Goal: Register for event/course

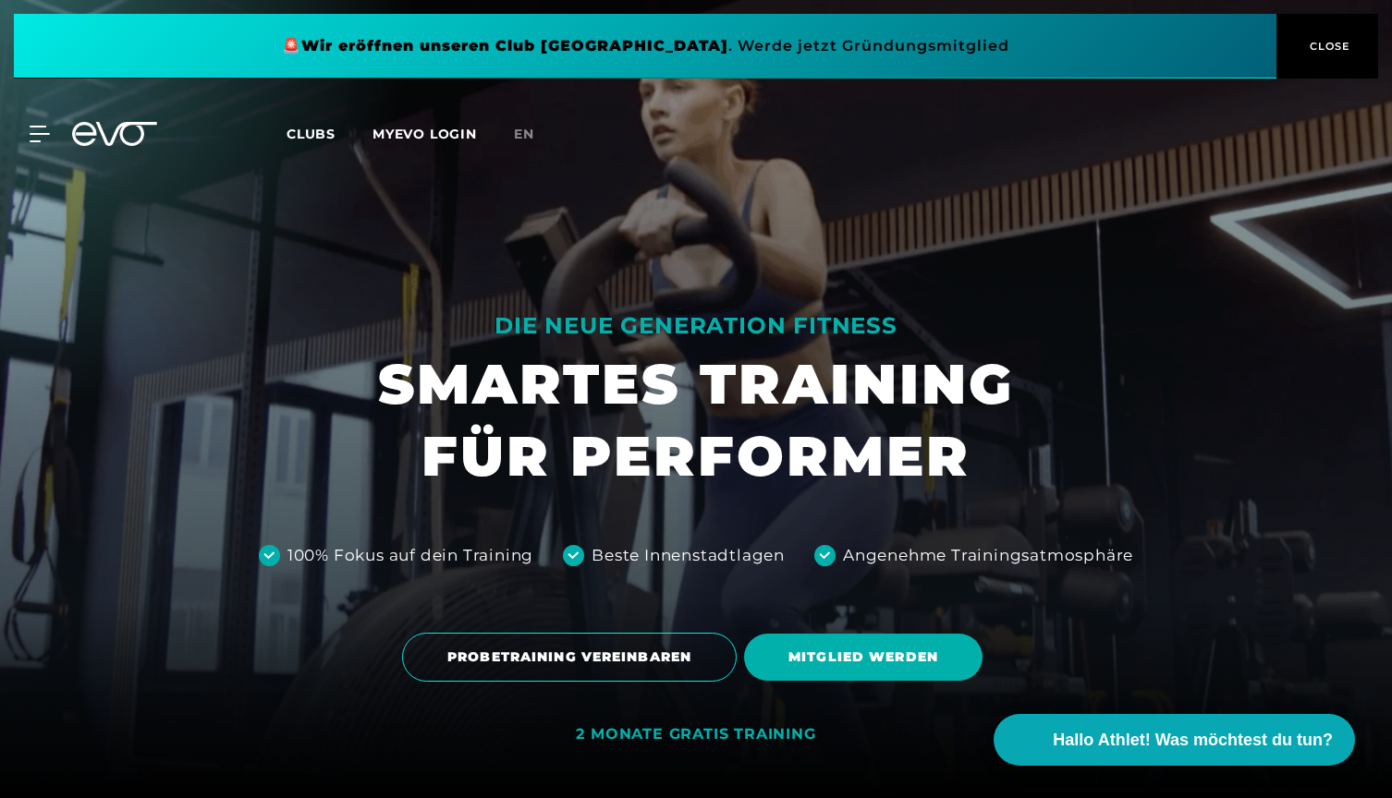
click at [318, 137] on span "Clubs" at bounding box center [310, 134] width 49 height 17
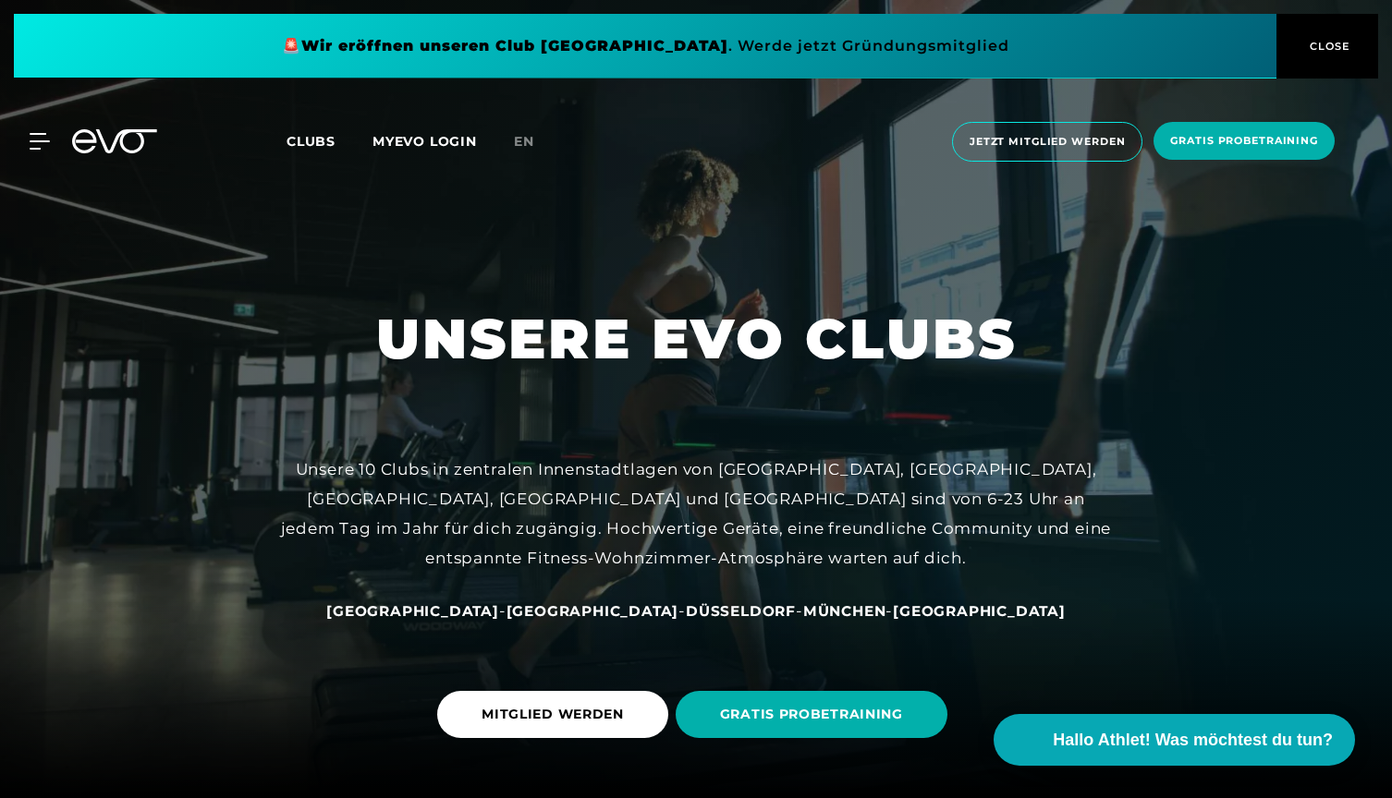
click at [296, 139] on span "Clubs" at bounding box center [310, 141] width 49 height 17
click at [323, 147] on span "Clubs" at bounding box center [310, 141] width 49 height 17
click at [323, 141] on span "Clubs" at bounding box center [310, 141] width 49 height 17
click at [36, 143] on icon at bounding box center [43, 141] width 27 height 17
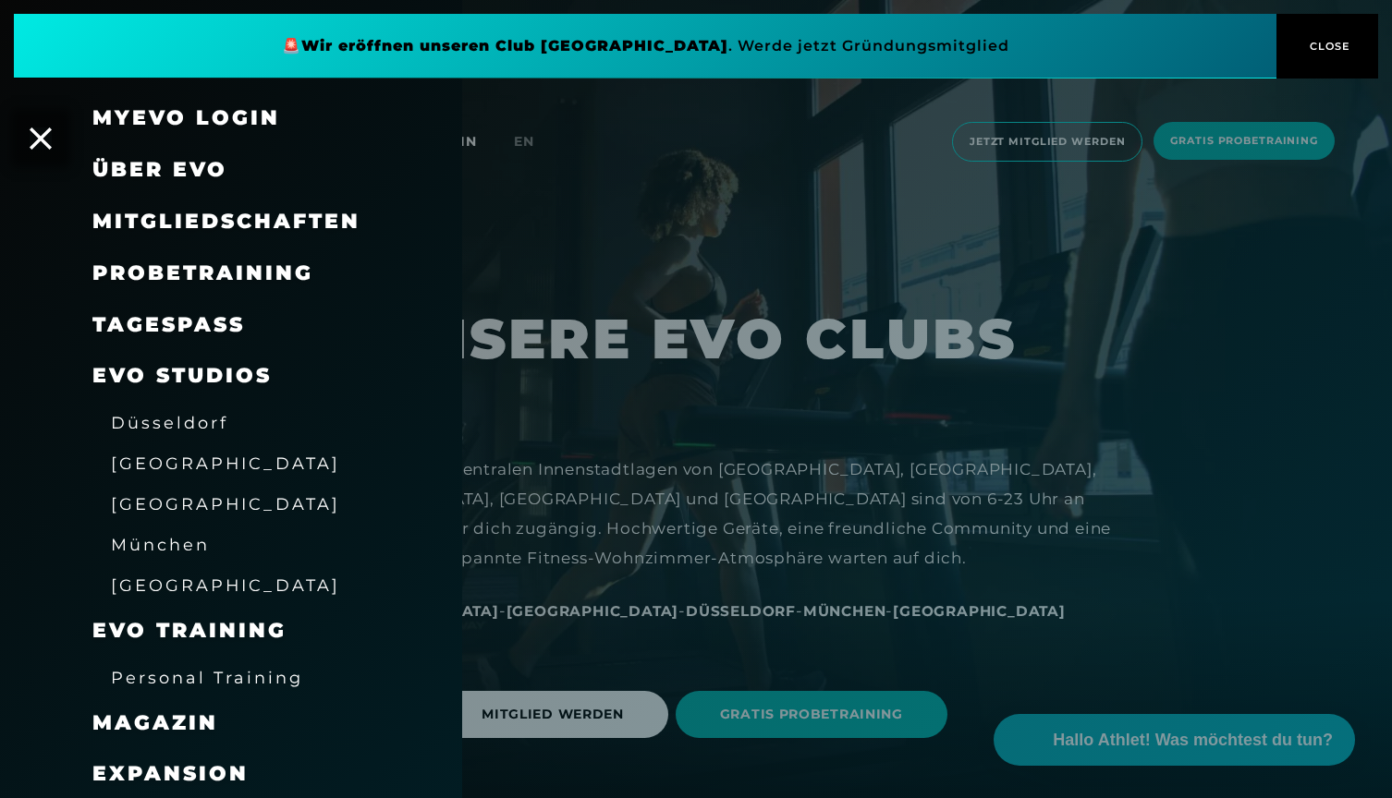
click at [132, 163] on span "Über EVO" at bounding box center [159, 169] width 135 height 25
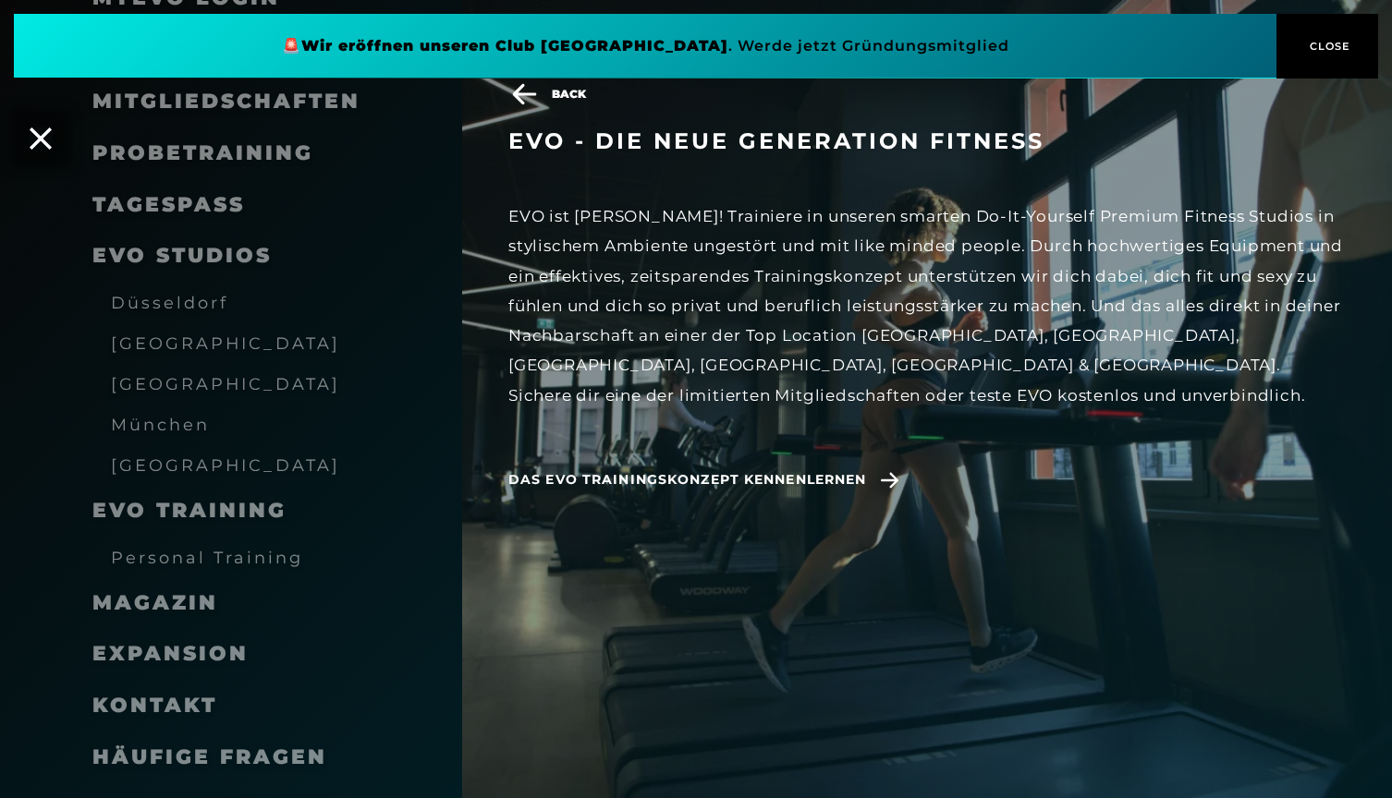
scroll to position [147, 0]
click at [183, 258] on span "EVO Studios" at bounding box center [181, 256] width 179 height 25
click at [172, 298] on span "Düsseldorf" at bounding box center [169, 303] width 117 height 19
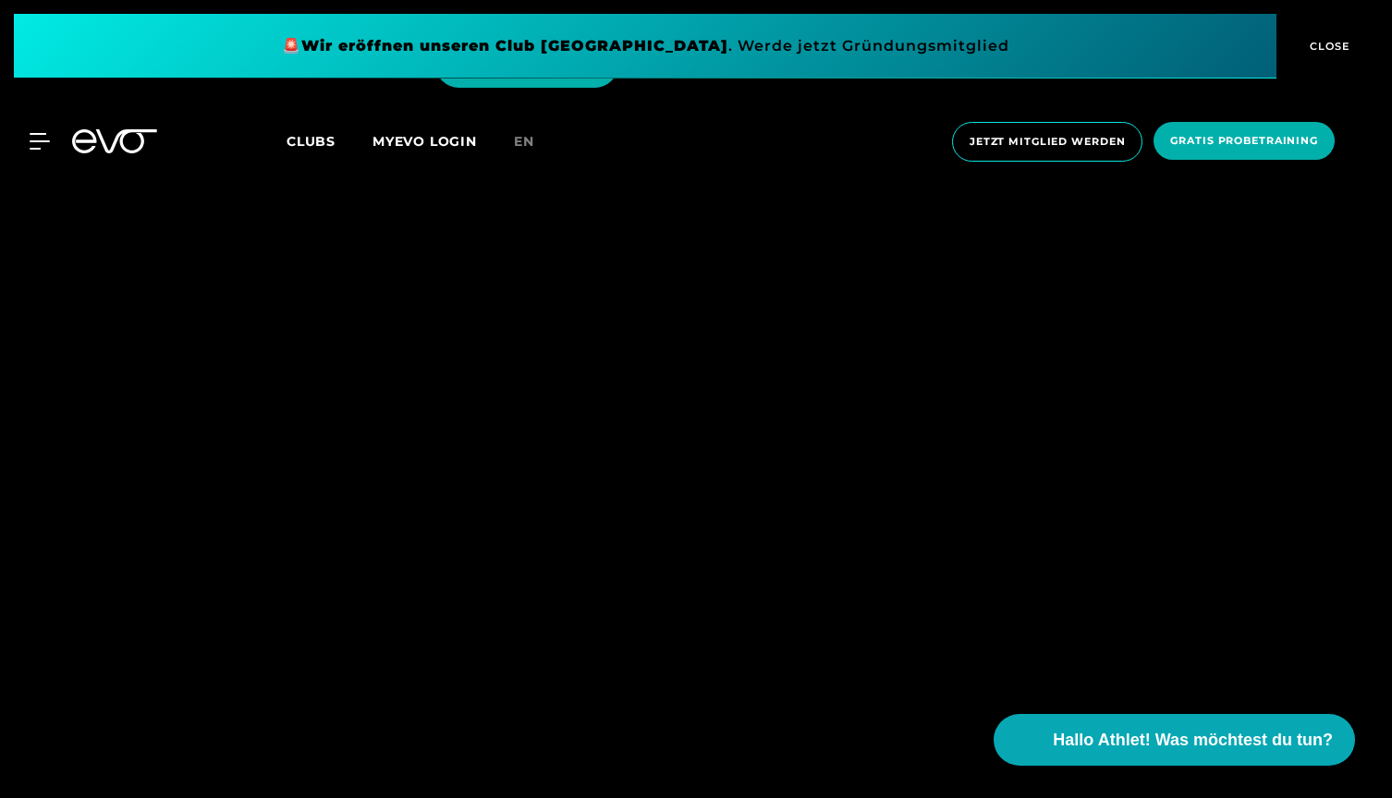
scroll to position [3491, 0]
click at [899, 728] on icon at bounding box center [902, 736] width 32 height 17
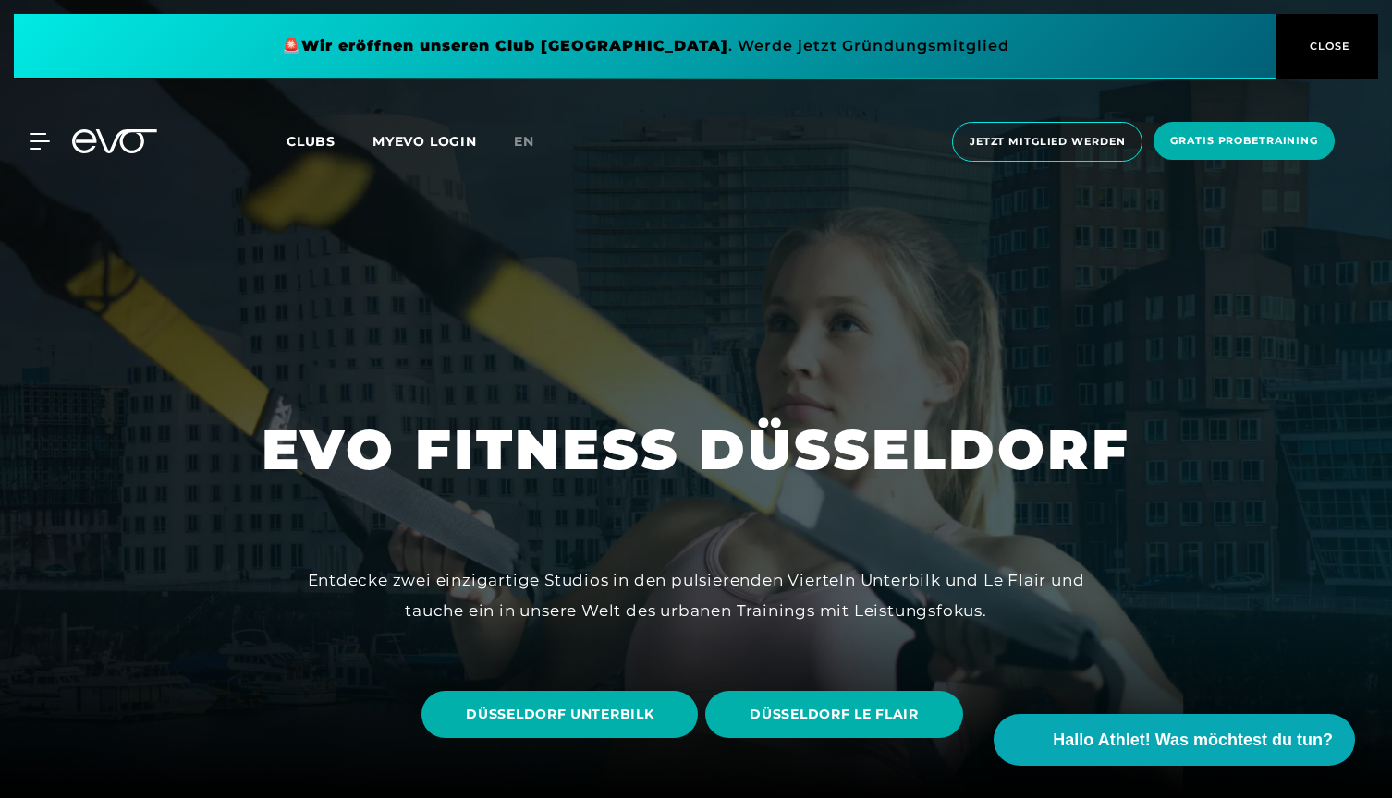
scroll to position [0, 0]
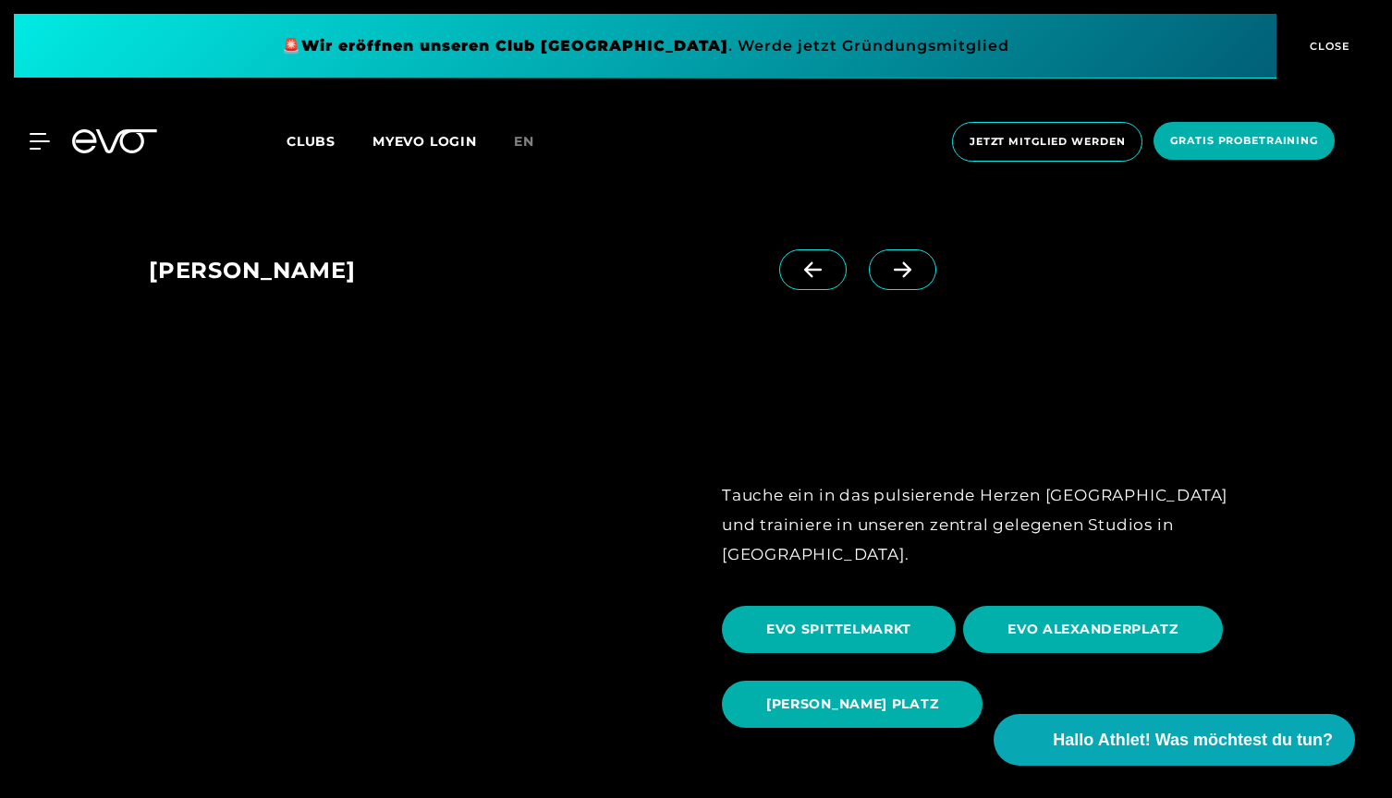
scroll to position [1542, 0]
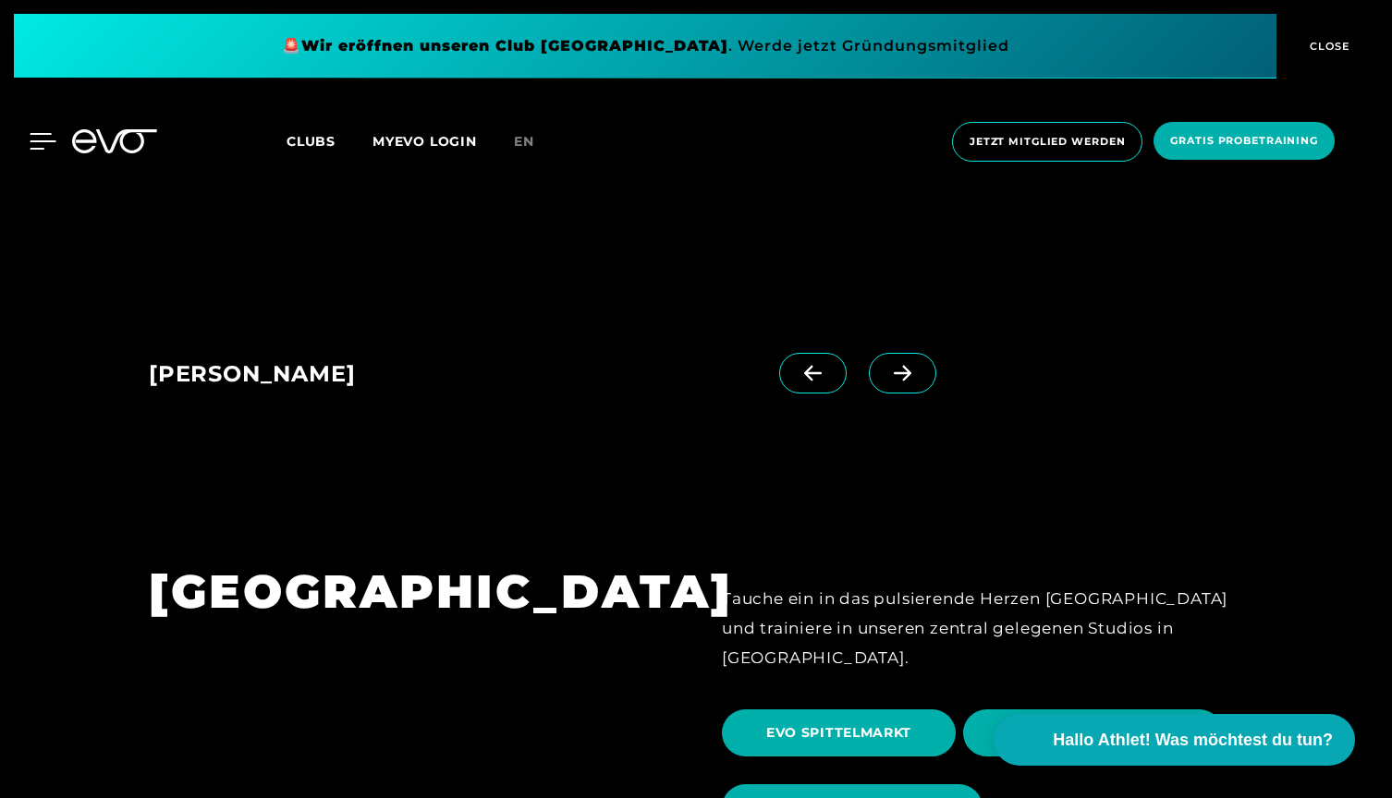
click at [43, 141] on icon at bounding box center [43, 141] width 26 height 15
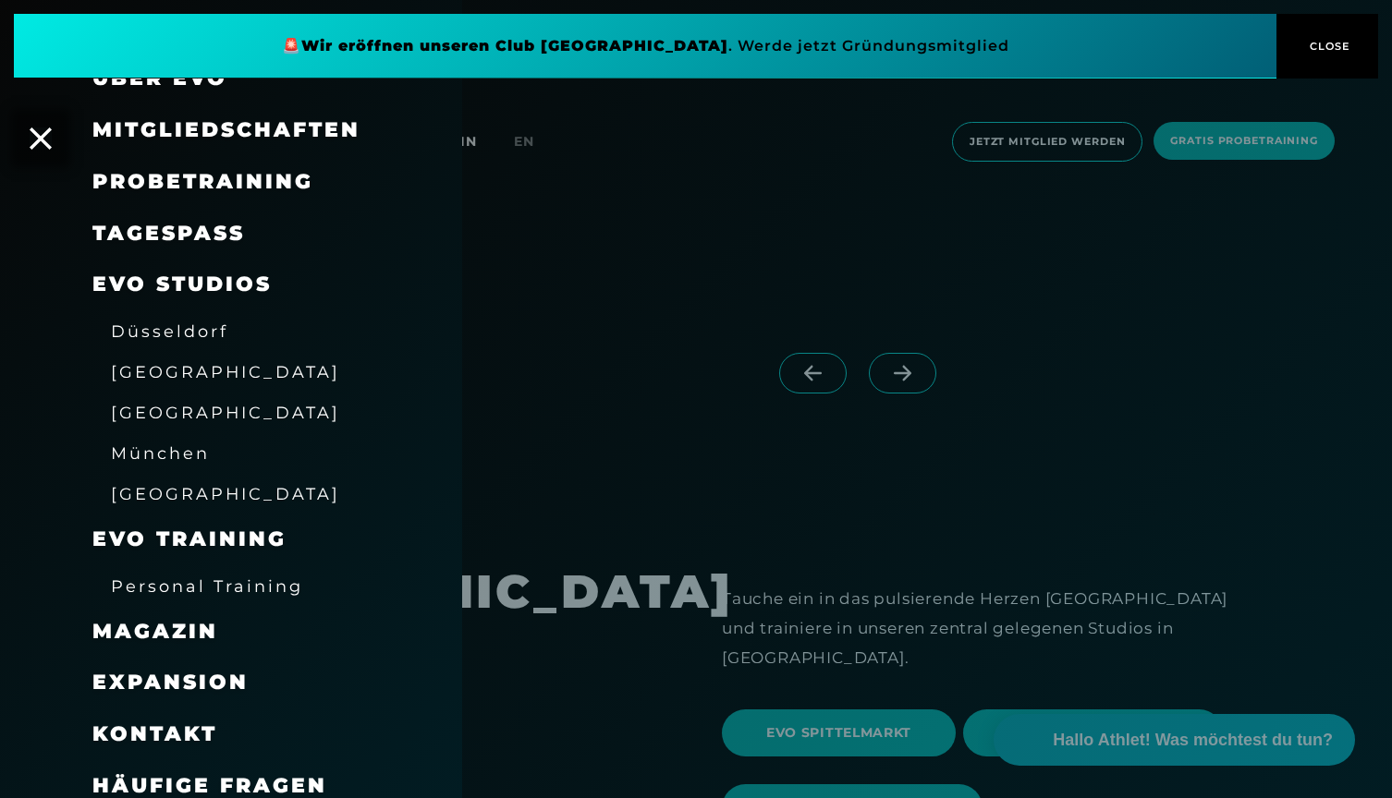
click at [154, 362] on span "[GEOGRAPHIC_DATA]" at bounding box center [225, 371] width 229 height 19
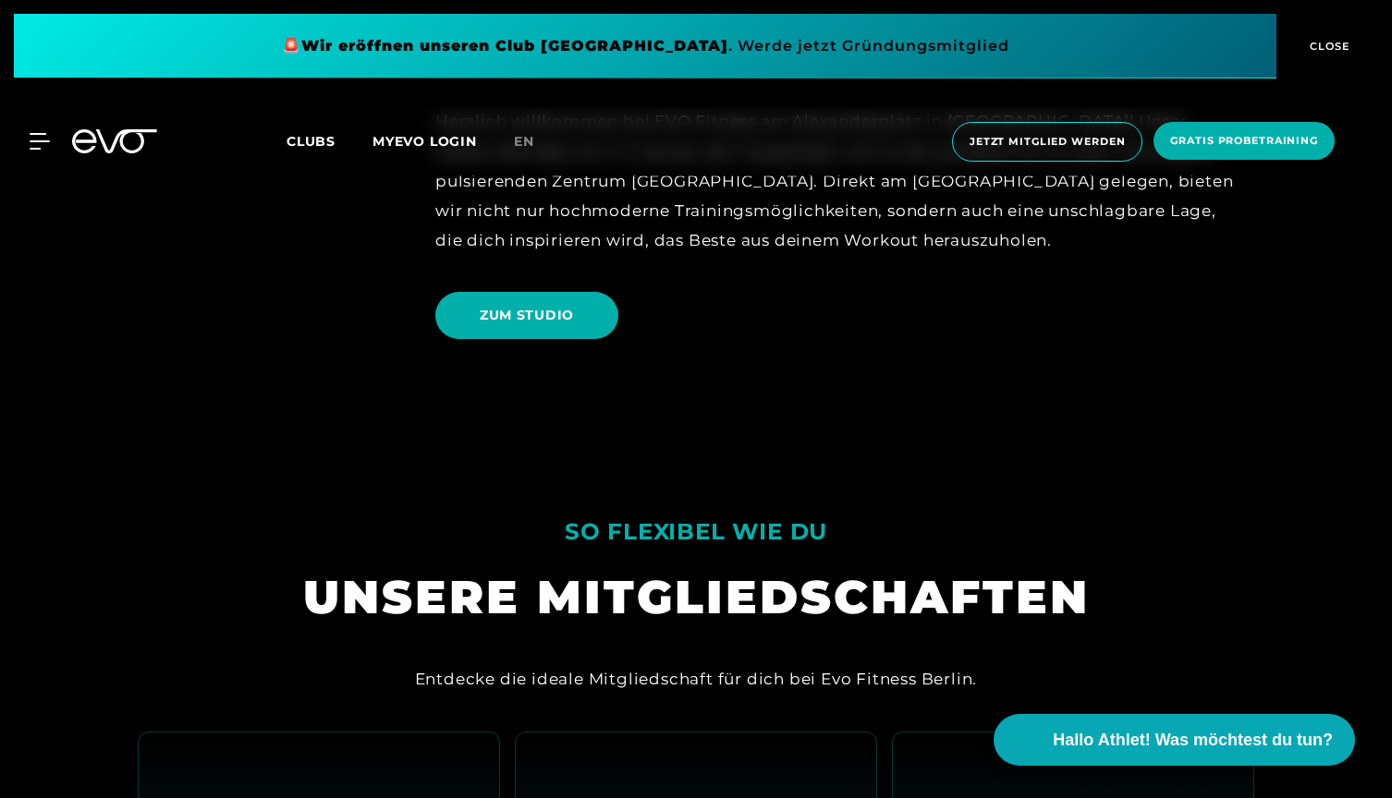
scroll to position [2114, 0]
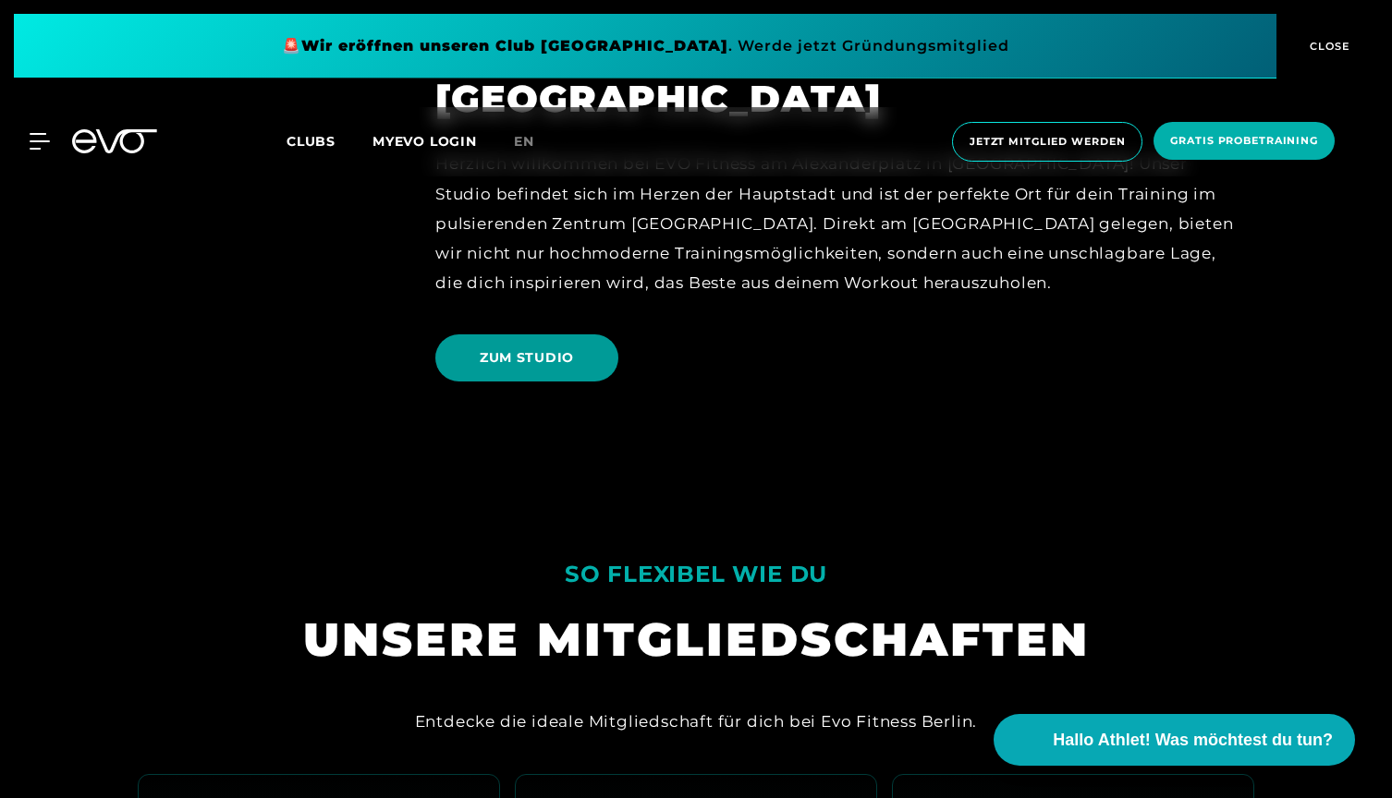
click at [527, 361] on span "ZUM STUDIO" at bounding box center [527, 357] width 94 height 19
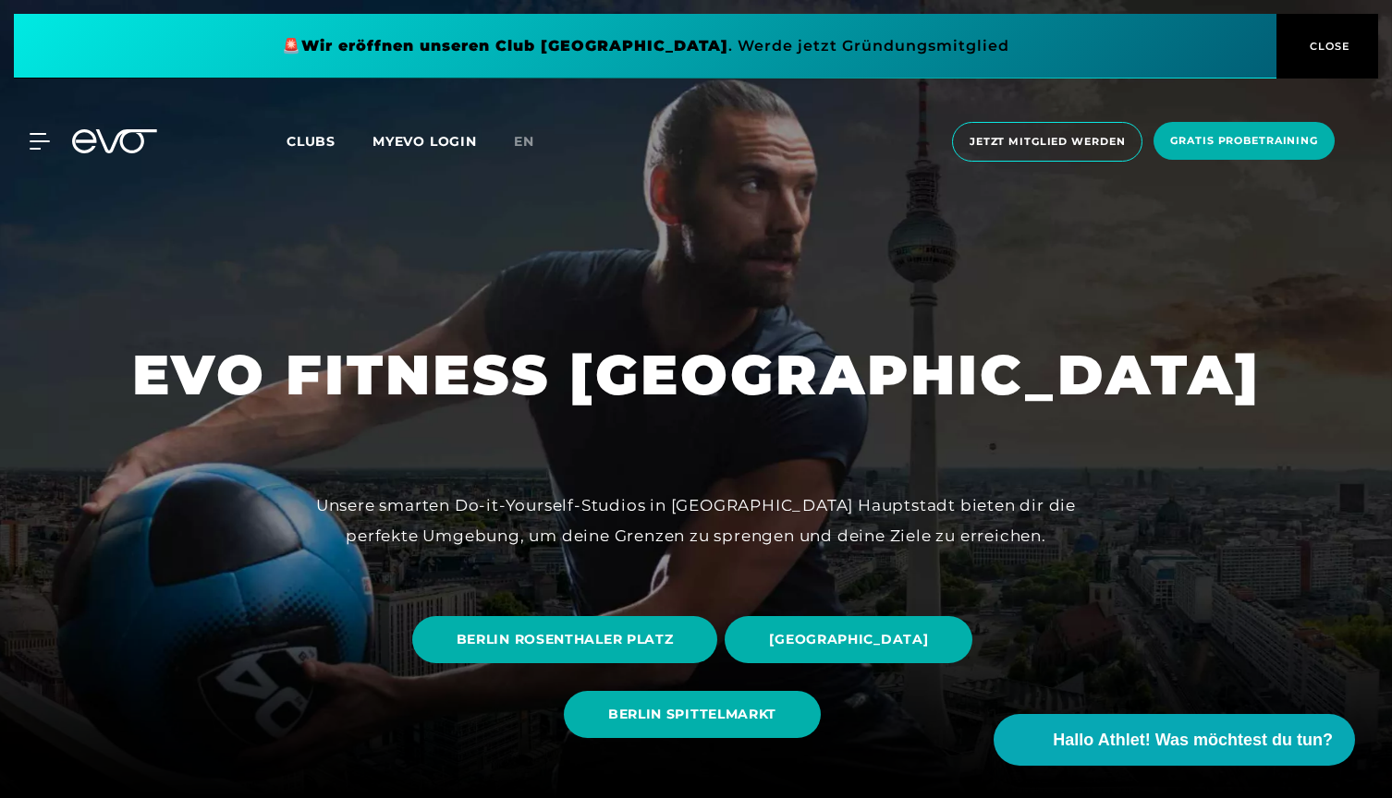
click at [314, 145] on span "Clubs" at bounding box center [310, 141] width 49 height 17
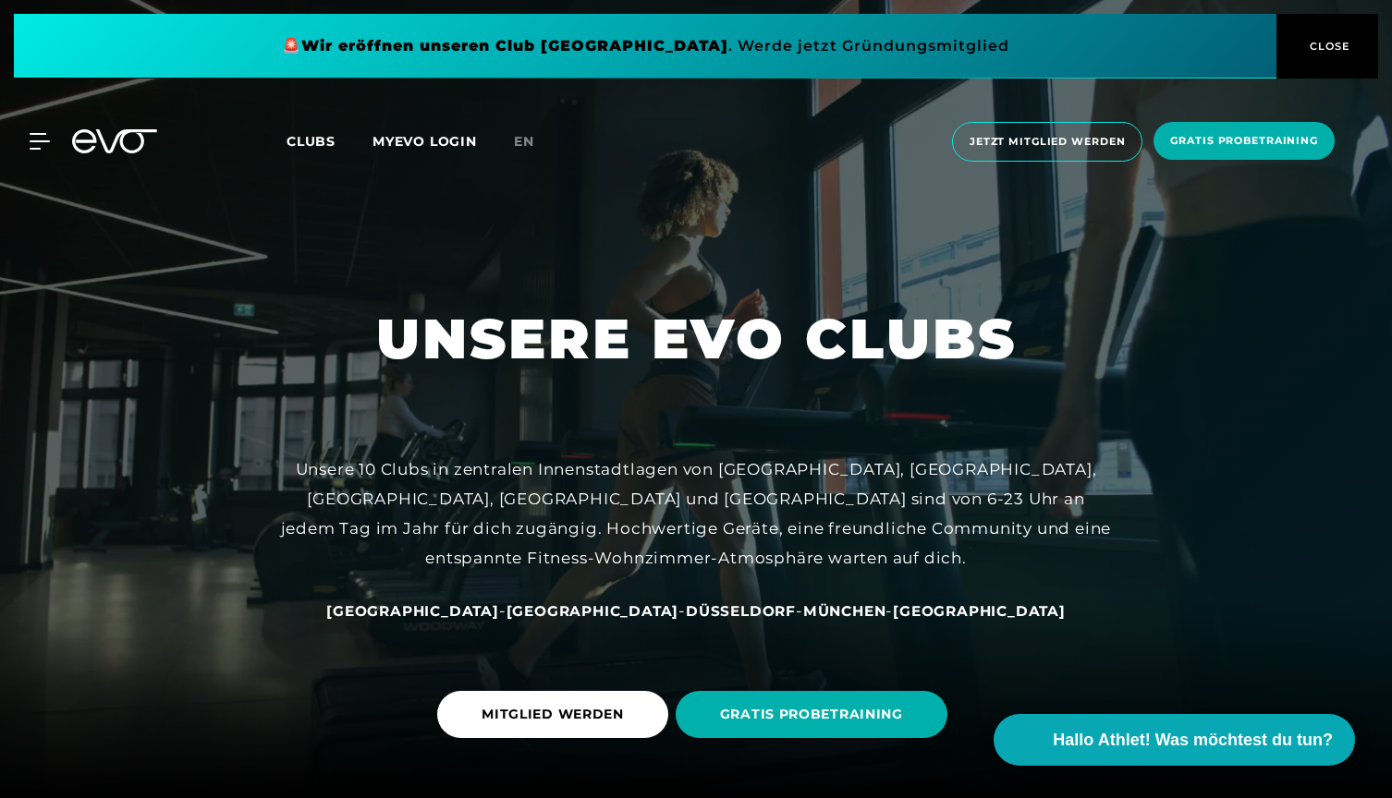
scroll to position [33, 0]
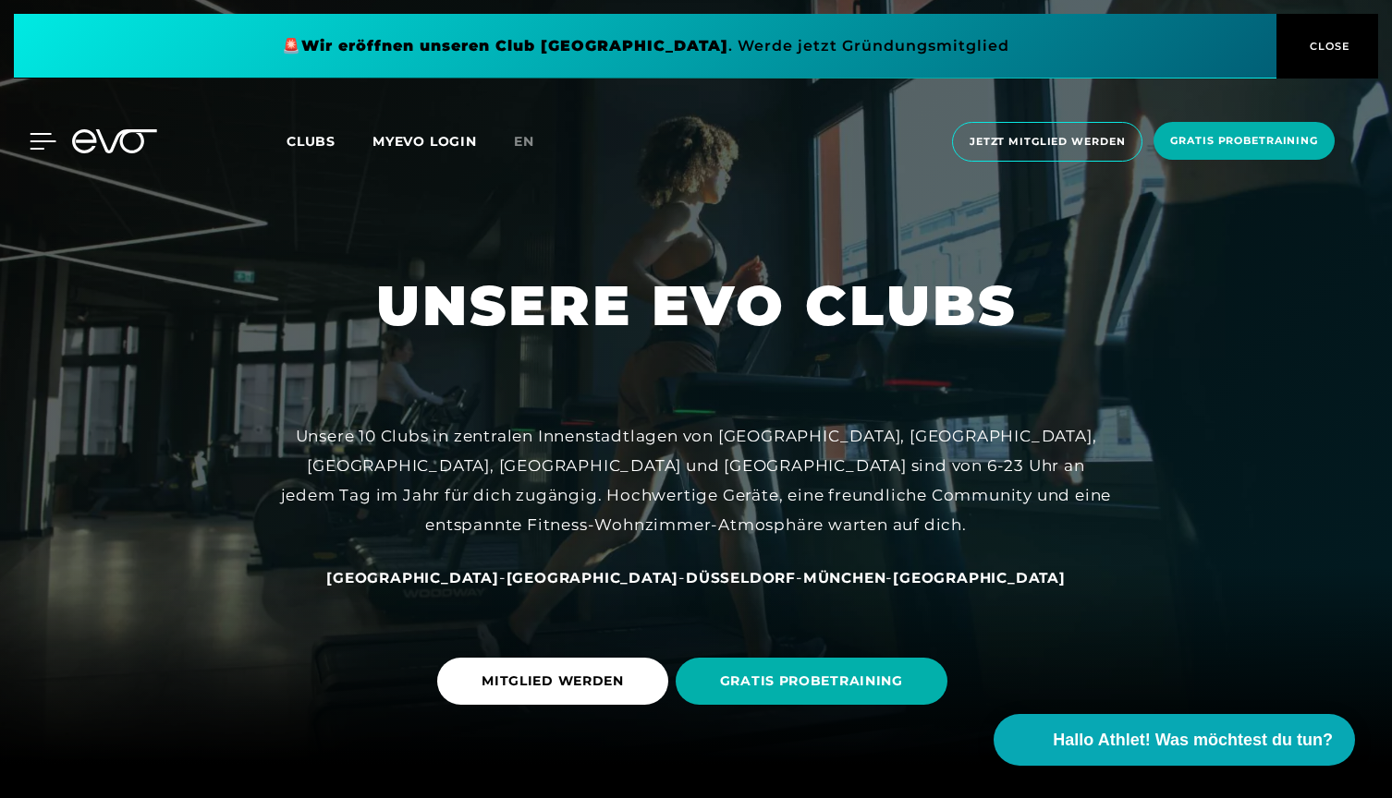
click at [39, 142] on icon at bounding box center [43, 141] width 26 height 15
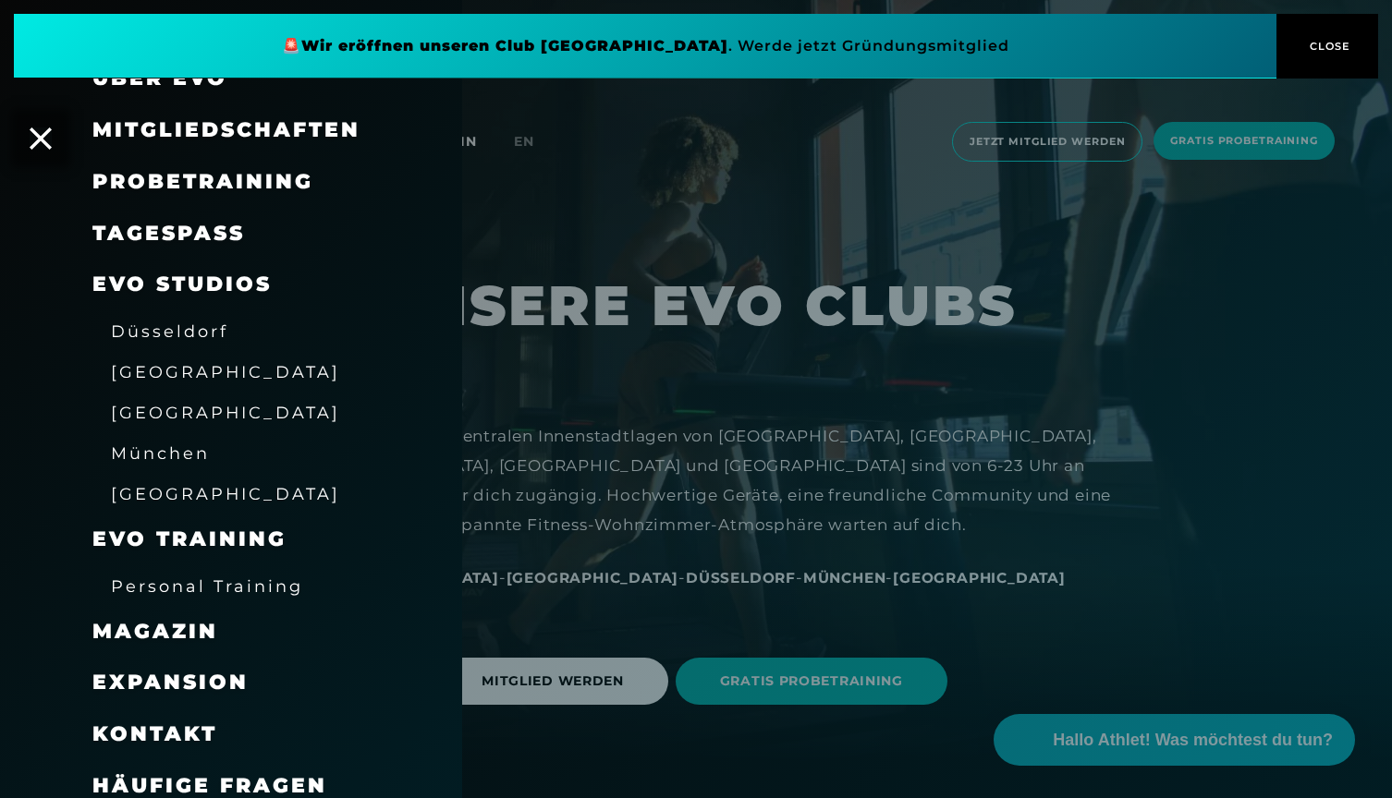
click at [150, 448] on span "München" at bounding box center [160, 453] width 99 height 19
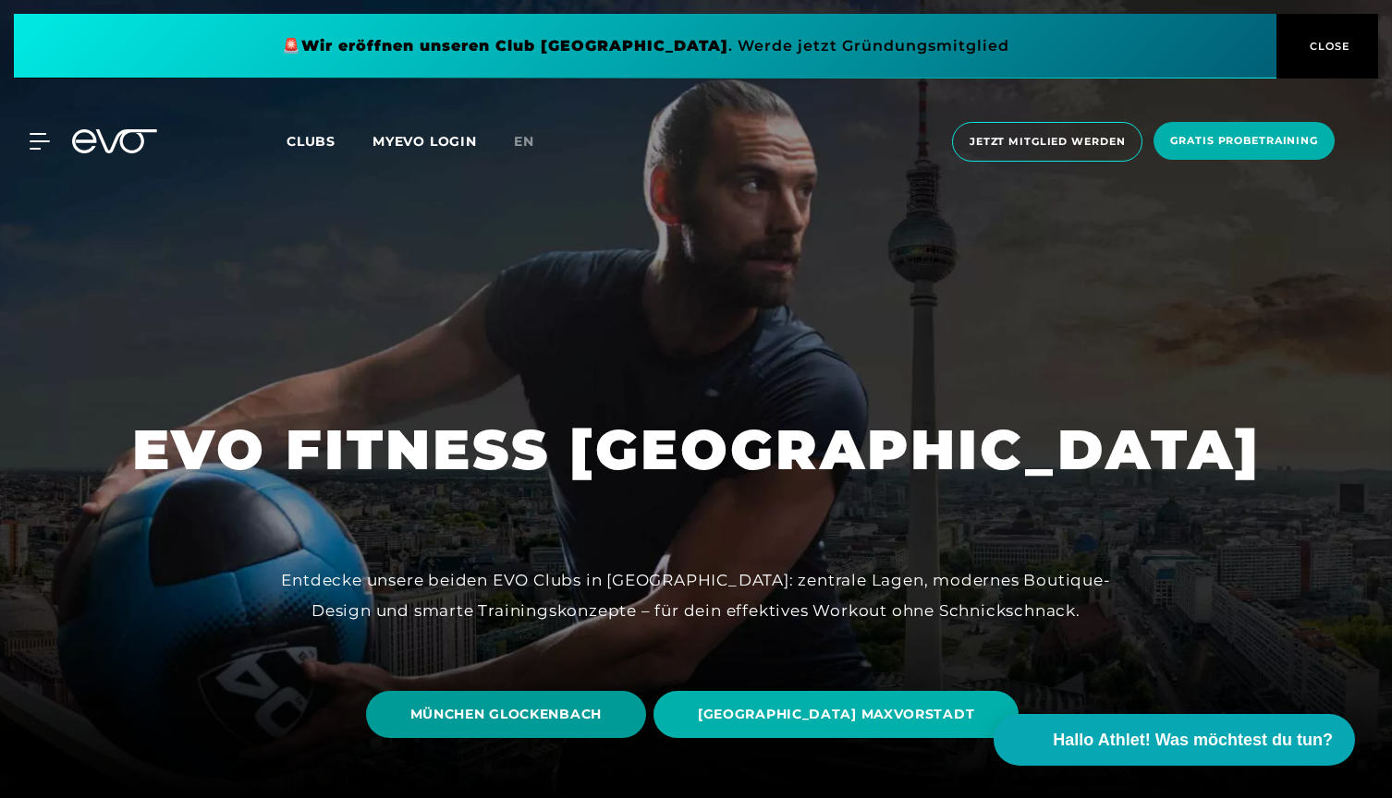
click at [558, 729] on span "MÜNCHEN GLOCKENBACH" at bounding box center [506, 714] width 280 height 47
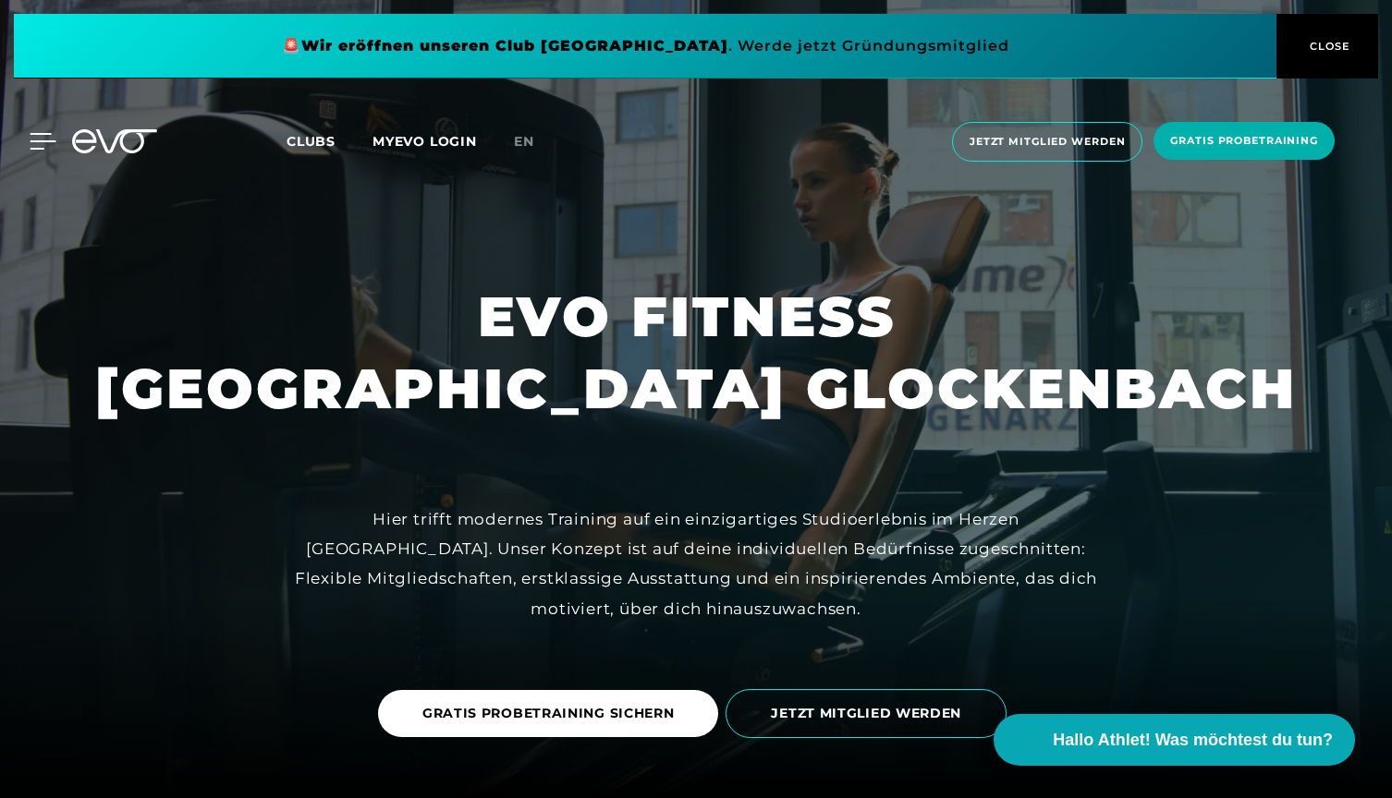
click at [49, 140] on div "MyEVO Login Über EVO Mitgliedschaften Probetraining TAGESPASS EVO Studios [GEOG…" at bounding box center [28, 141] width 65 height 17
click at [40, 147] on icon at bounding box center [43, 141] width 27 height 17
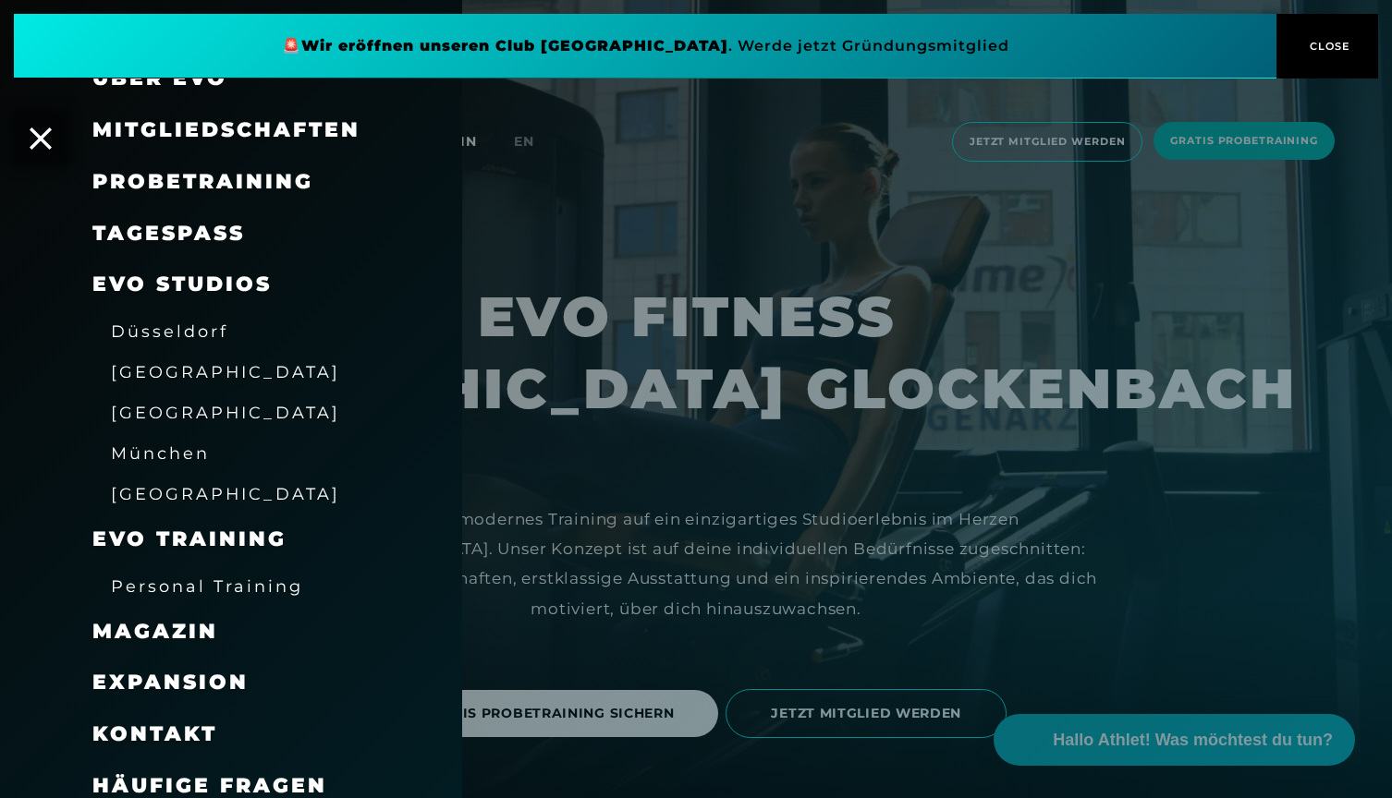
click at [160, 448] on span "München" at bounding box center [160, 453] width 99 height 19
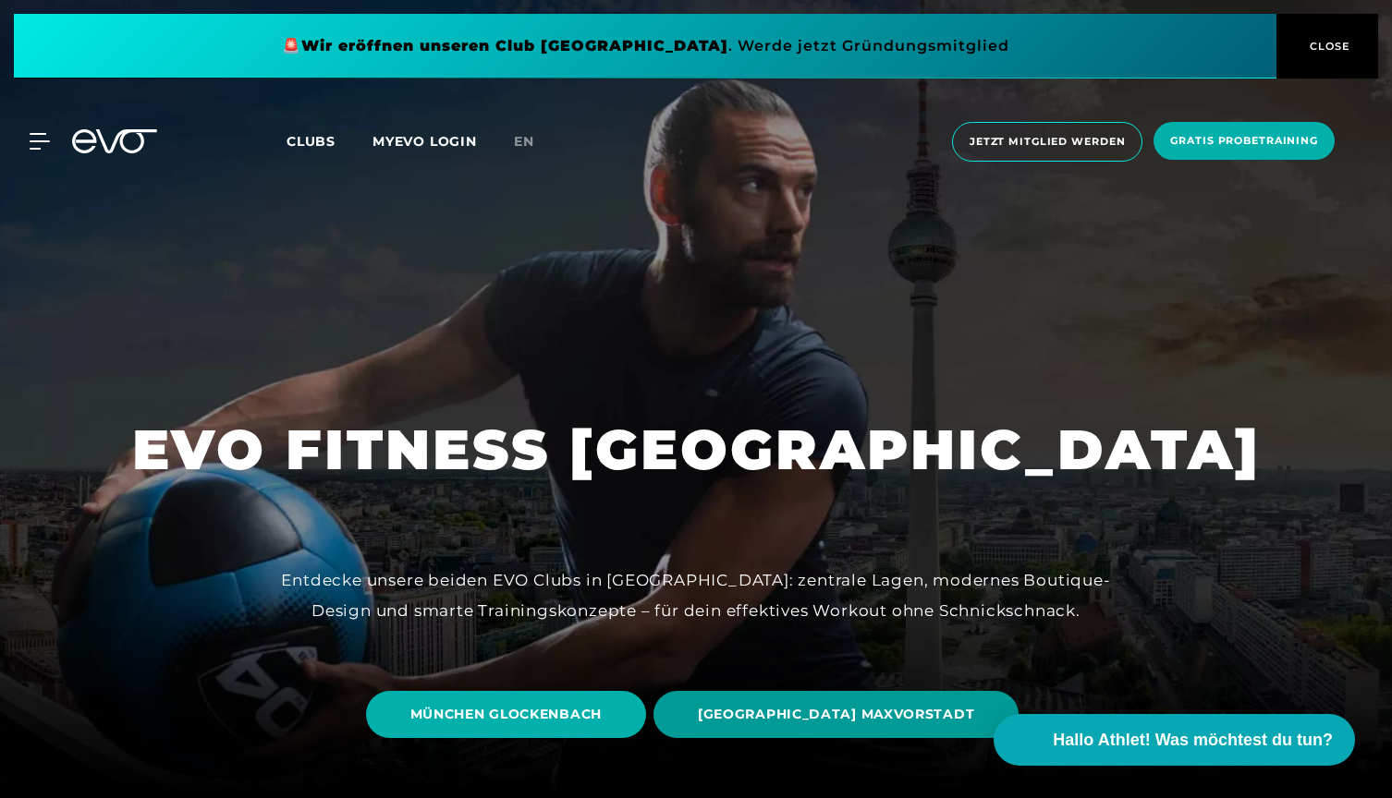
click at [799, 705] on span "[GEOGRAPHIC_DATA] MAXVORSTADT" at bounding box center [836, 714] width 276 height 19
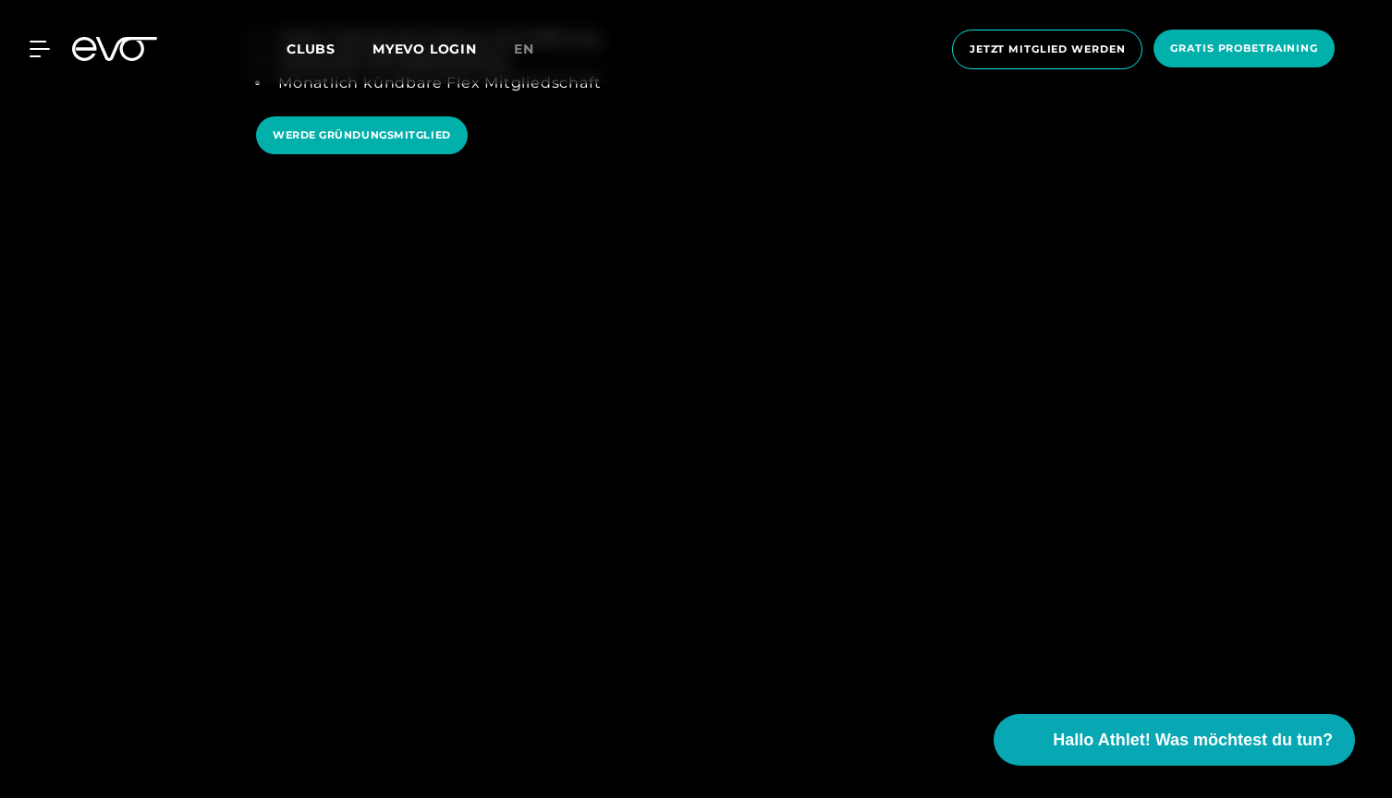
scroll to position [2412, 0]
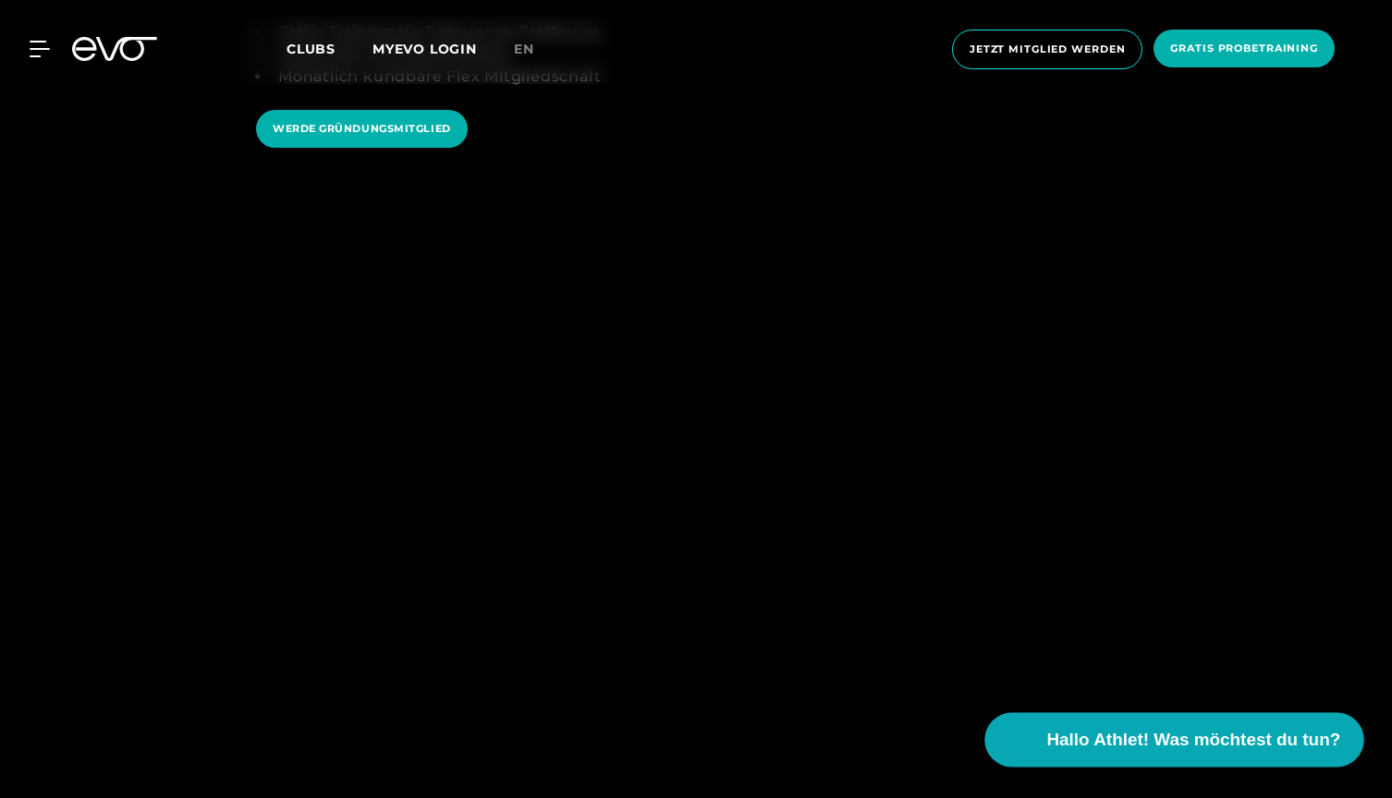
click at [1160, 747] on span "Hallo Athlet! Was möchtest du tun?" at bounding box center [1194, 740] width 294 height 26
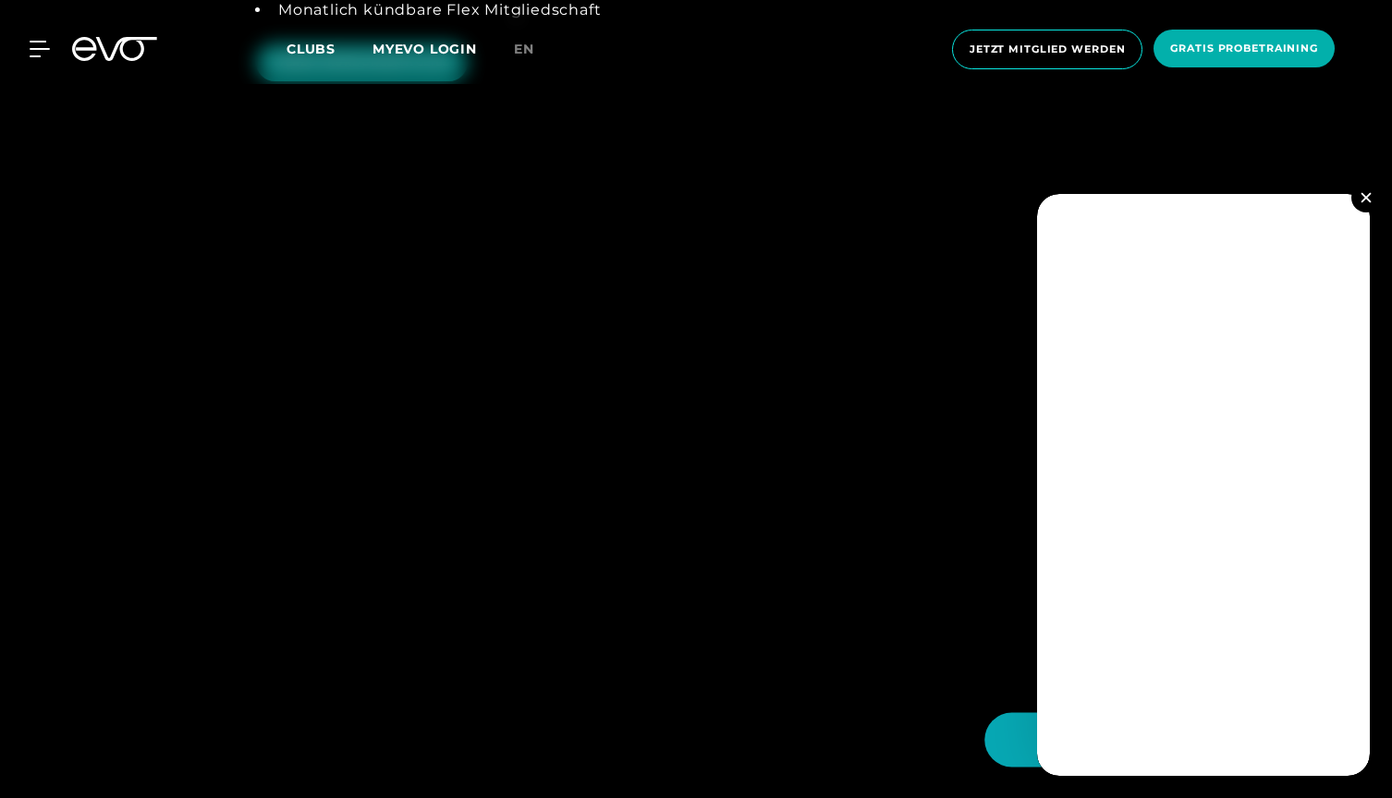
scroll to position [2446, 0]
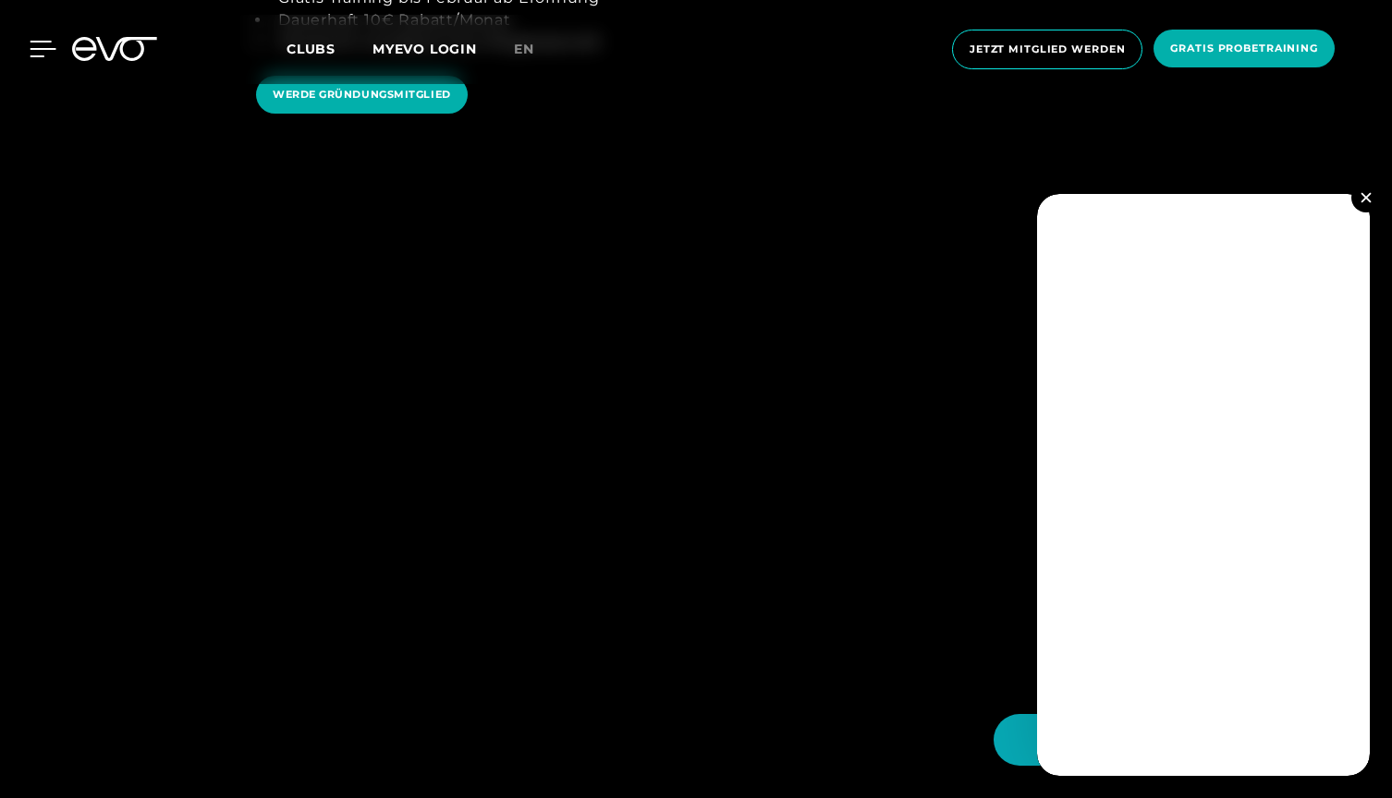
click at [35, 42] on icon at bounding box center [43, 49] width 26 height 15
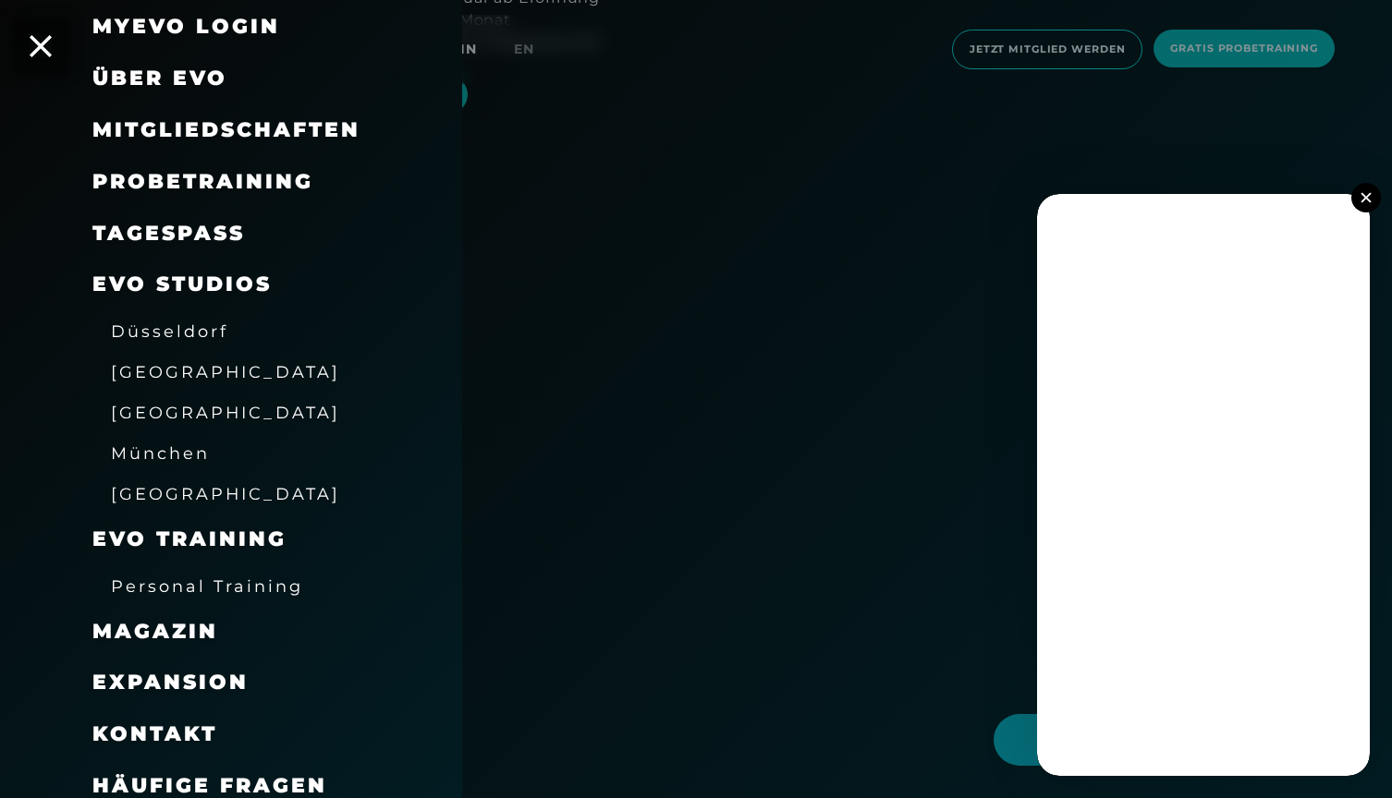
click at [184, 179] on span "Probetraining" at bounding box center [202, 181] width 221 height 25
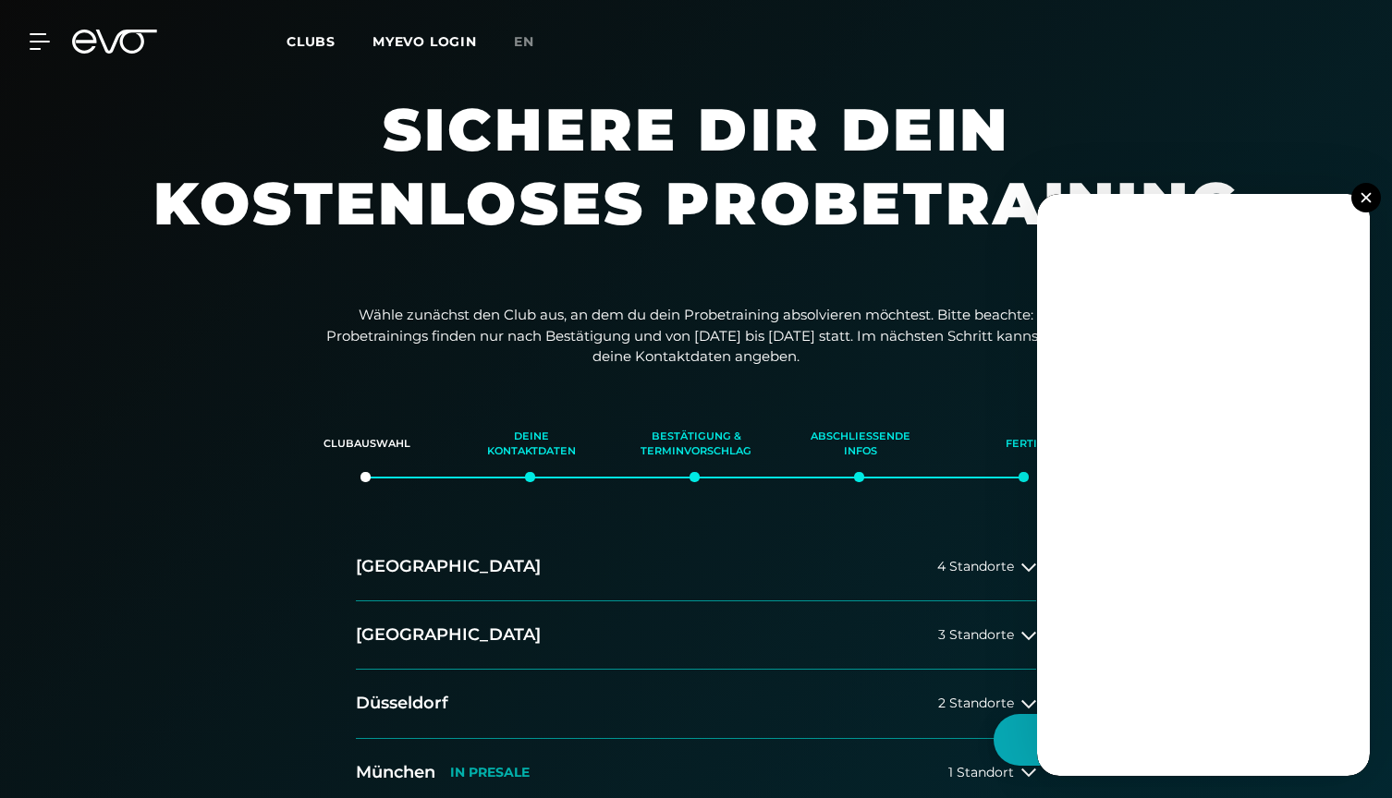
click at [37, 52] on div "MyEVO Login Über EVO Mitgliedschaften Probetraining TAGESPASS EVO Studios [GEOG…" at bounding box center [696, 42] width 1384 height 54
click at [39, 43] on icon at bounding box center [43, 41] width 27 height 17
